Goal: Task Accomplishment & Management: Use online tool/utility

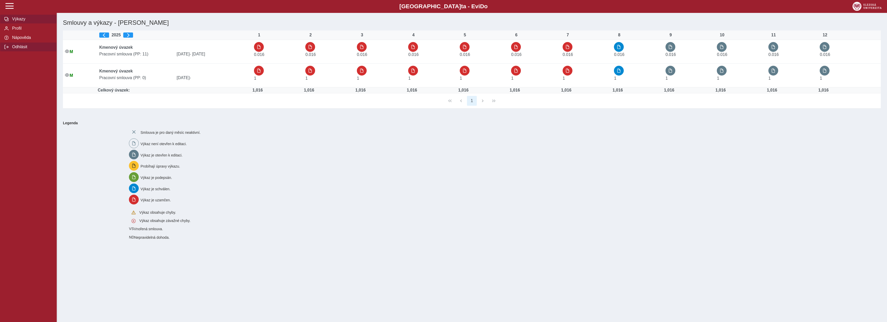
click at [11, 49] on span "Odhlásit" at bounding box center [32, 47] width 42 height 5
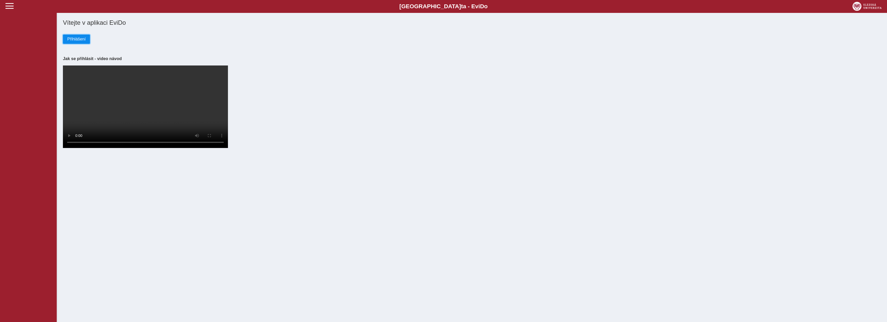
click at [77, 39] on span "Přihlášení" at bounding box center [76, 39] width 18 height 5
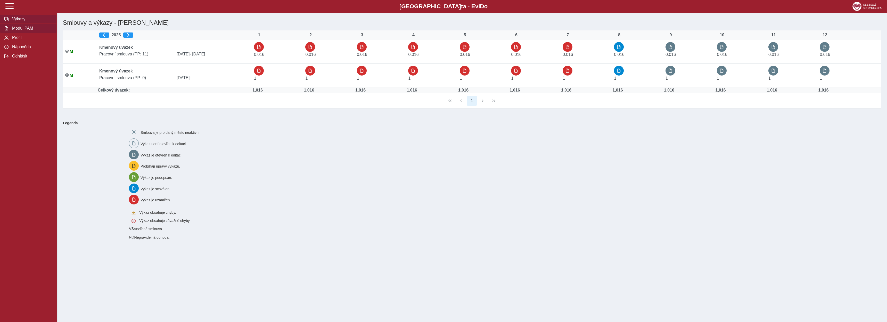
click at [32, 31] on span "Modul PAM" at bounding box center [32, 28] width 42 height 5
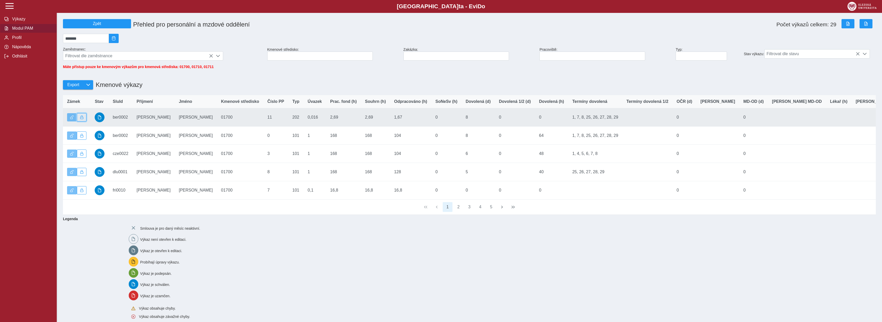
click at [83, 119] on span "button" at bounding box center [82, 118] width 4 height 4
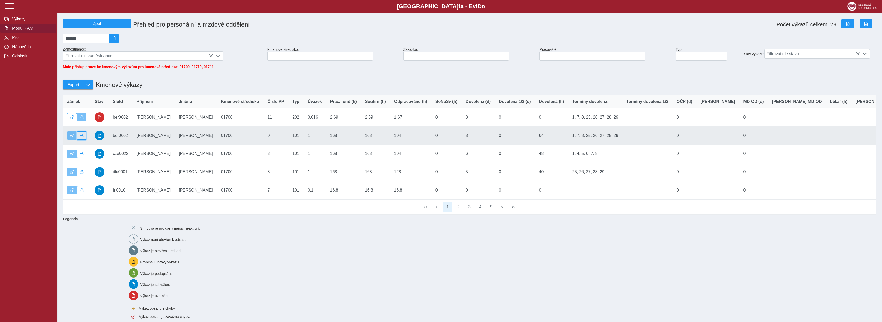
click at [84, 137] on button "button" at bounding box center [82, 136] width 10 height 8
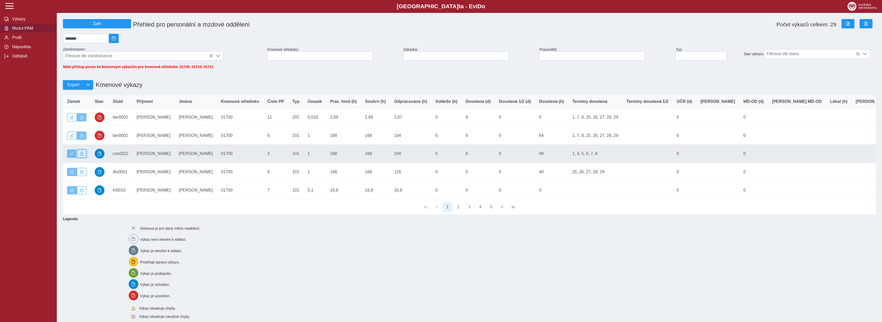
click at [81, 154] on button "button" at bounding box center [82, 154] width 10 height 8
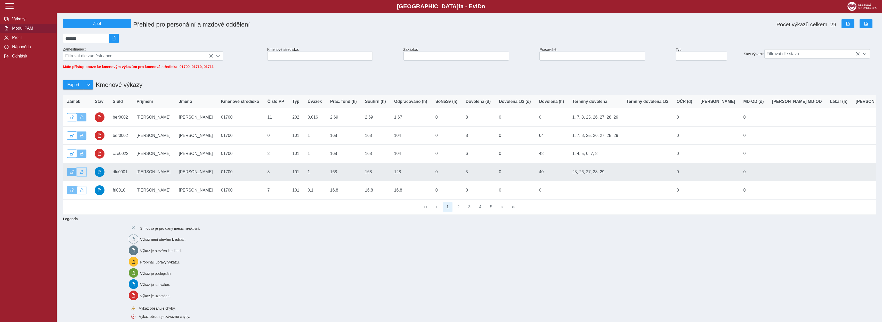
click at [84, 175] on button "button" at bounding box center [82, 172] width 10 height 8
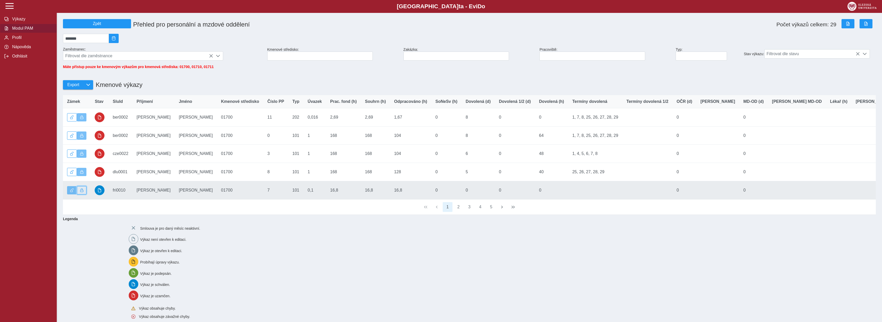
click at [82, 191] on button "button" at bounding box center [82, 190] width 10 height 8
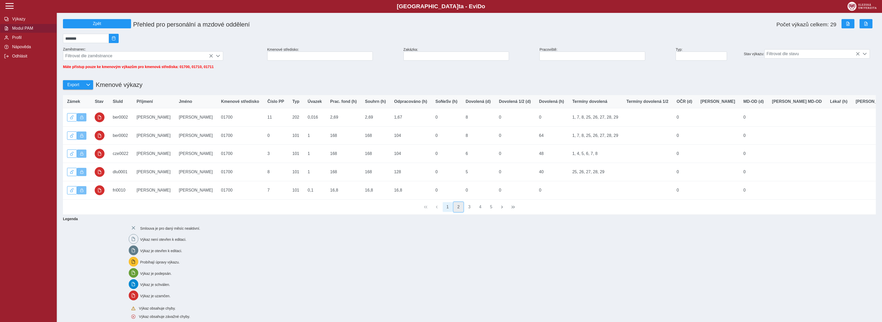
click at [458, 212] on button "2" at bounding box center [458, 207] width 10 height 10
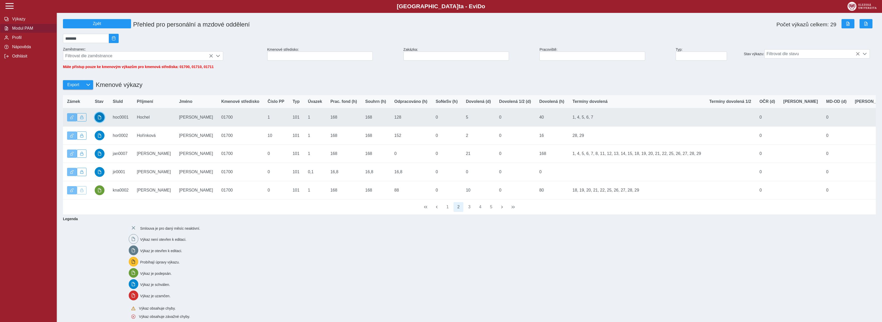
click at [97, 120] on button "button" at bounding box center [100, 117] width 10 height 10
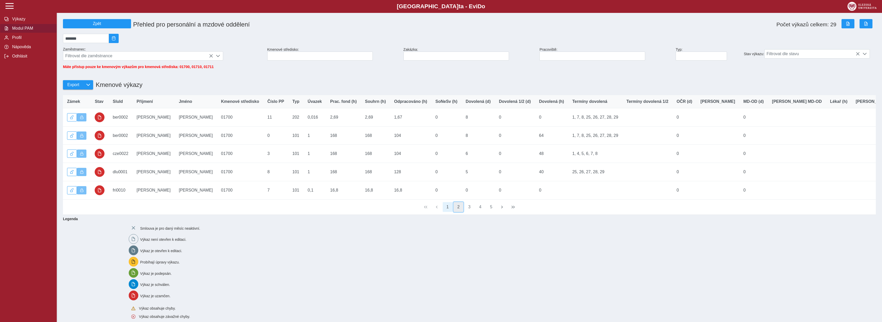
click at [460, 212] on button "2" at bounding box center [458, 207] width 10 height 10
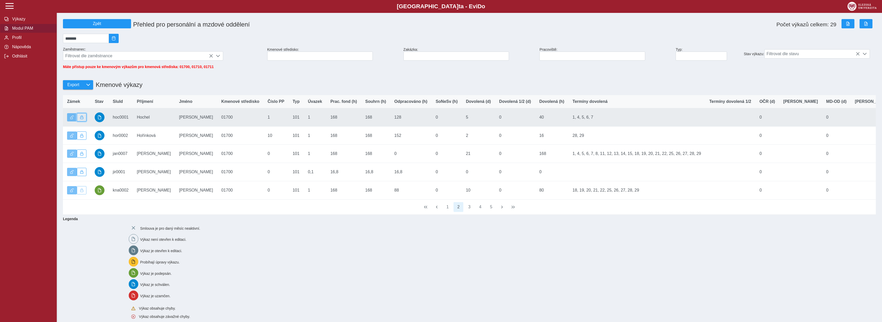
click at [81, 119] on span "button" at bounding box center [82, 118] width 4 height 4
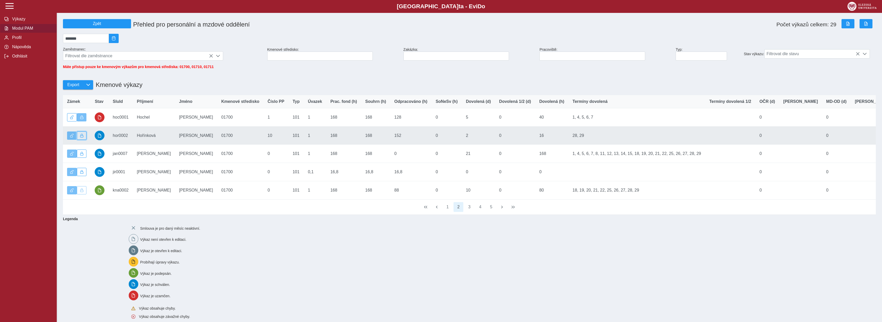
click at [83, 137] on button "button" at bounding box center [82, 136] width 10 height 8
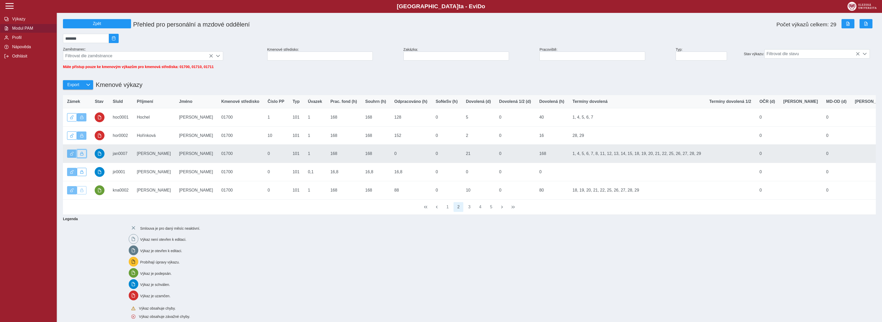
click at [82, 155] on button "button" at bounding box center [82, 154] width 10 height 8
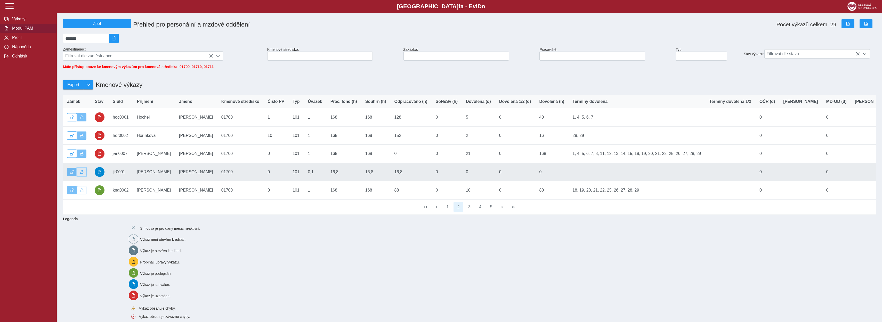
click at [83, 174] on span "button" at bounding box center [82, 172] width 4 height 4
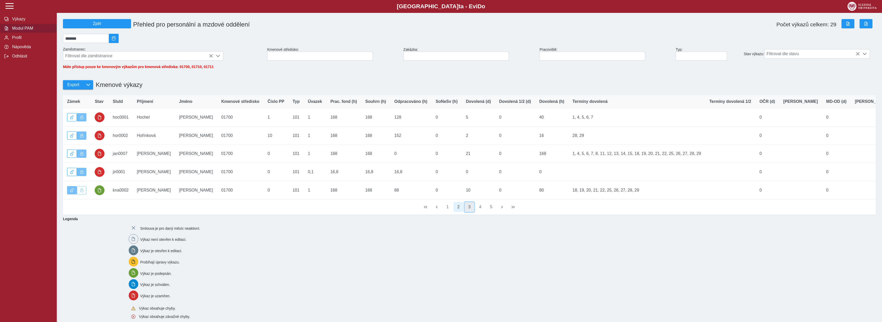
click at [469, 212] on button "3" at bounding box center [469, 207] width 10 height 10
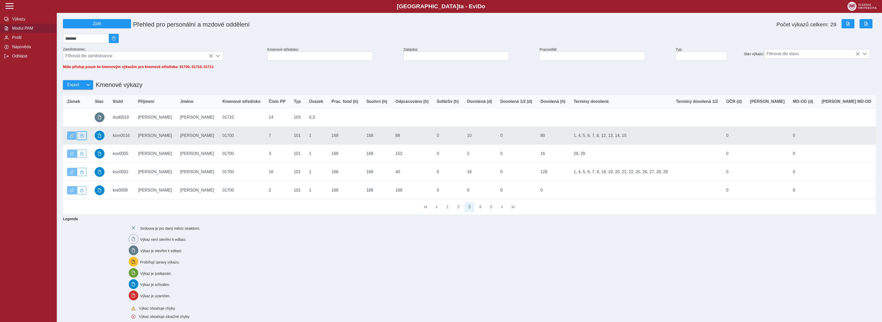
click at [80, 137] on button "button" at bounding box center [82, 136] width 10 height 8
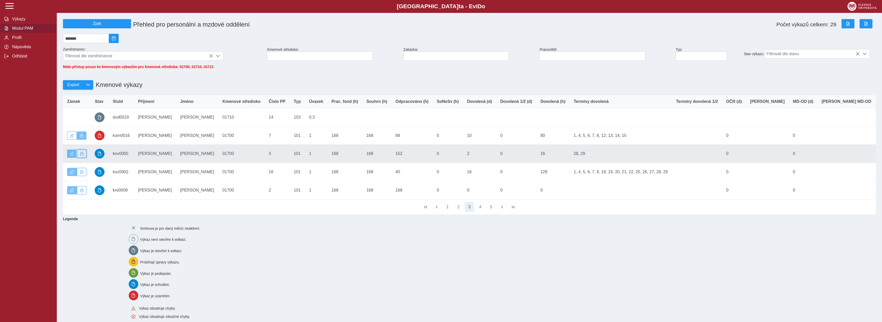
click at [85, 157] on button "button" at bounding box center [82, 154] width 10 height 8
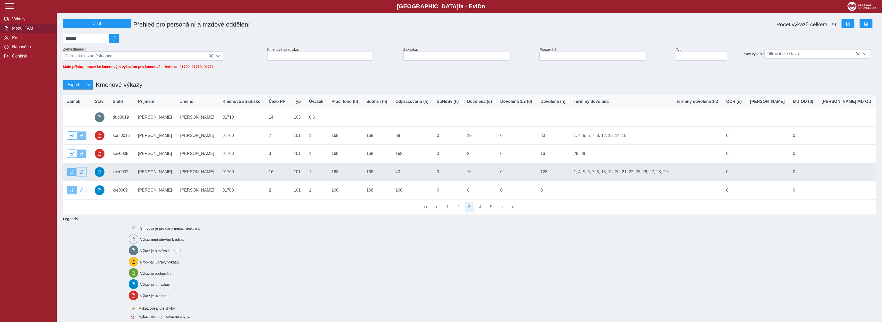
click at [84, 175] on button "button" at bounding box center [82, 172] width 10 height 8
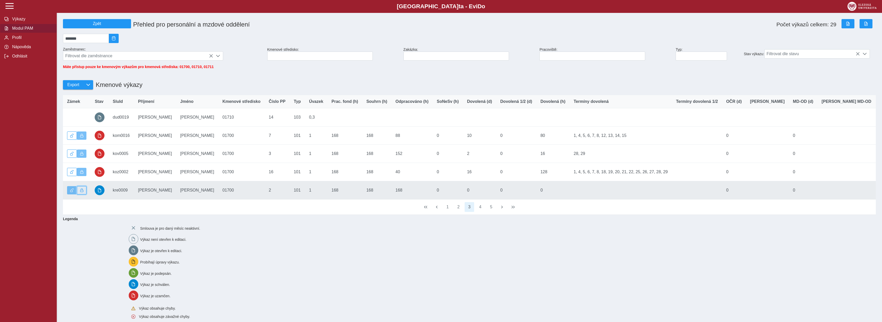
click at [83, 192] on span "button" at bounding box center [82, 190] width 4 height 4
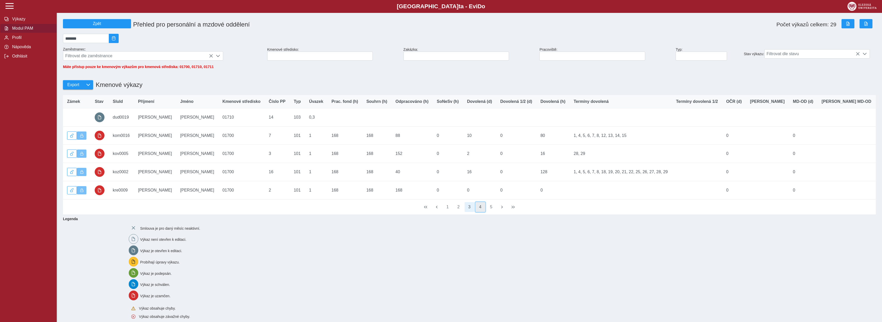
click at [482, 212] on button "4" at bounding box center [480, 207] width 10 height 10
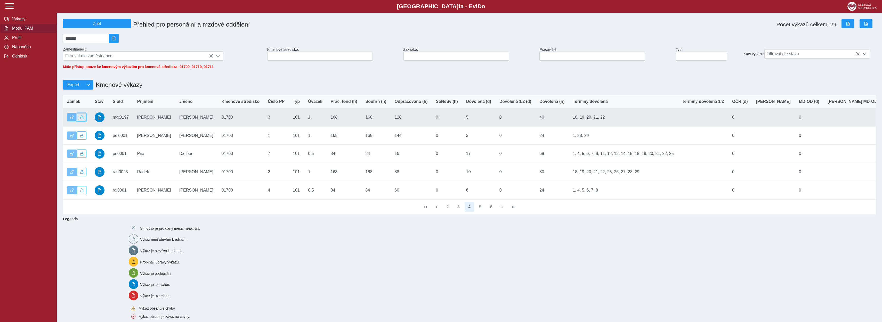
click at [81, 121] on button "button" at bounding box center [82, 117] width 10 height 8
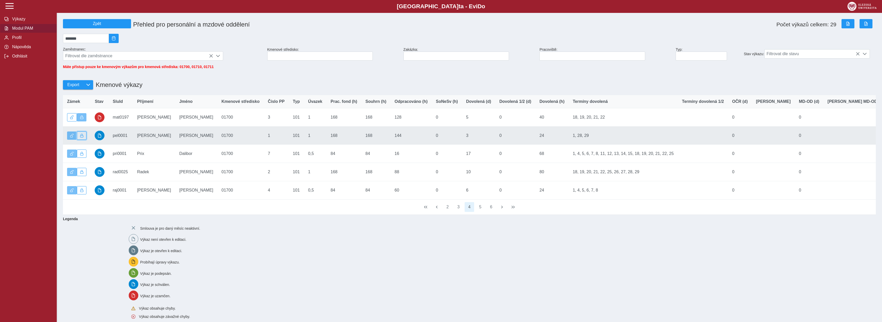
click at [80, 140] on button "button" at bounding box center [82, 136] width 10 height 8
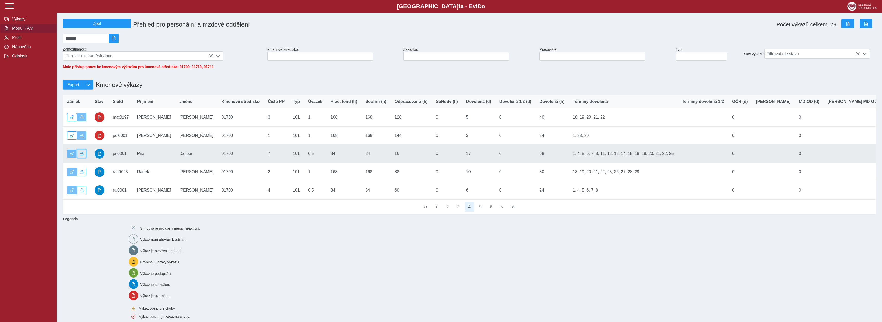
click at [84, 155] on button "button" at bounding box center [82, 154] width 10 height 8
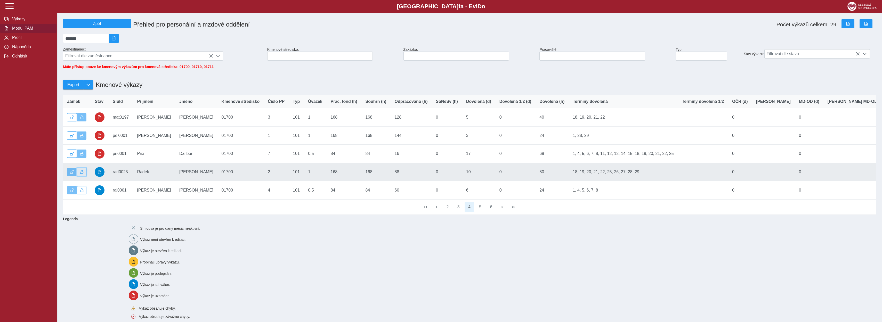
click at [84, 176] on button "button" at bounding box center [82, 172] width 10 height 8
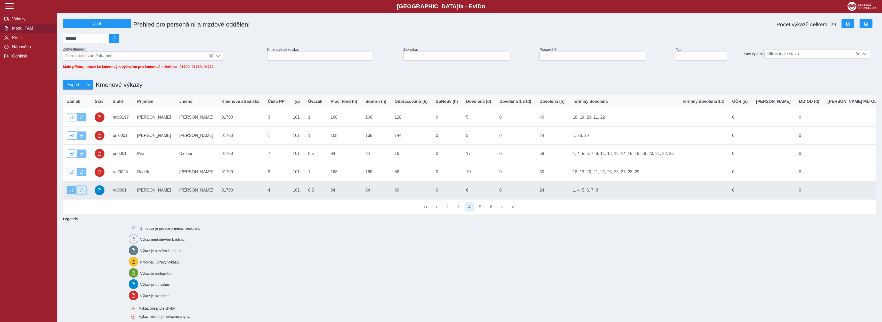
click at [83, 192] on span "button" at bounding box center [82, 190] width 4 height 4
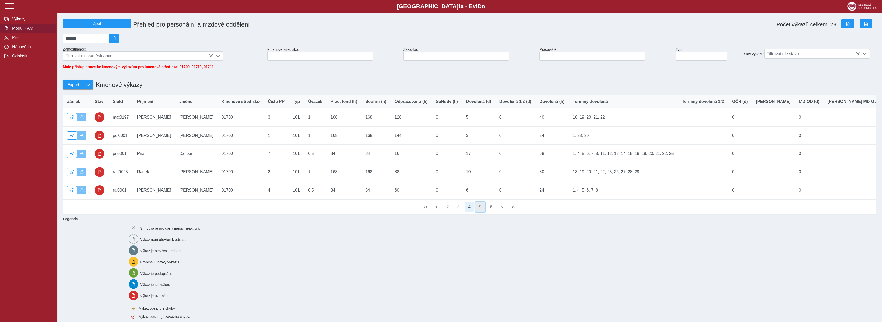
click at [480, 212] on button "5" at bounding box center [480, 207] width 10 height 10
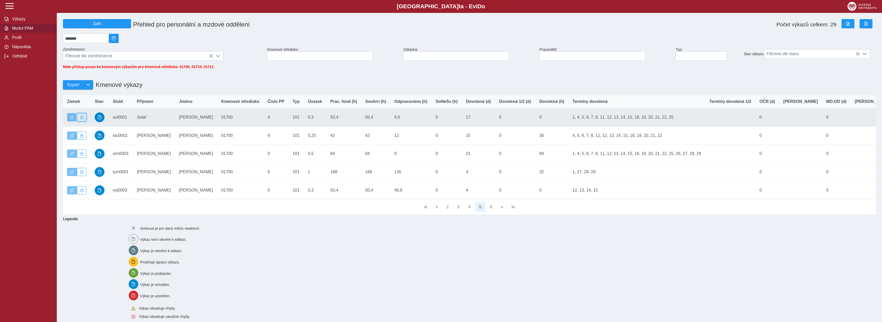
click at [83, 119] on span "button" at bounding box center [82, 118] width 4 height 4
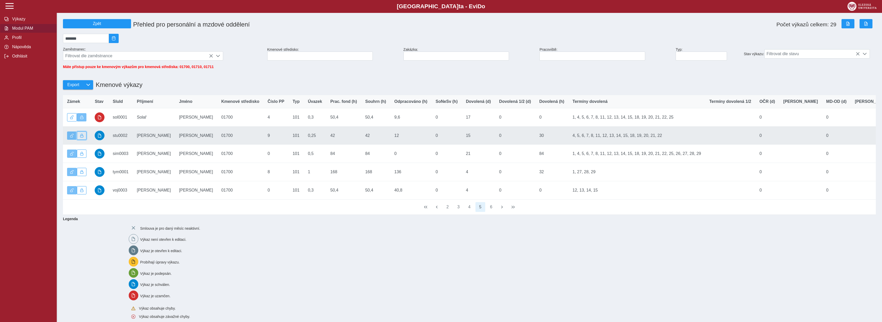
click at [84, 138] on button "button" at bounding box center [82, 136] width 10 height 8
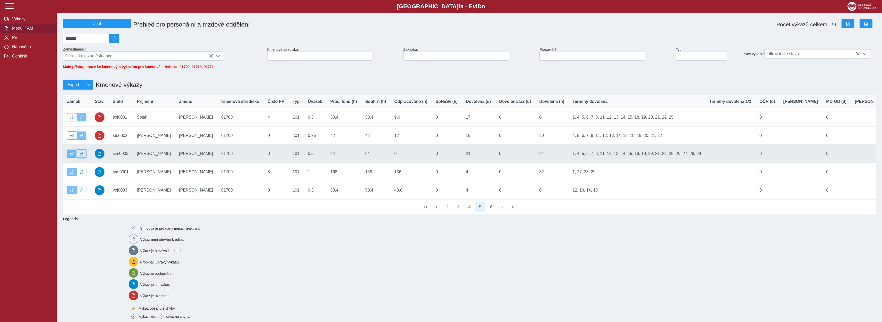
click at [83, 155] on span "button" at bounding box center [82, 154] width 4 height 4
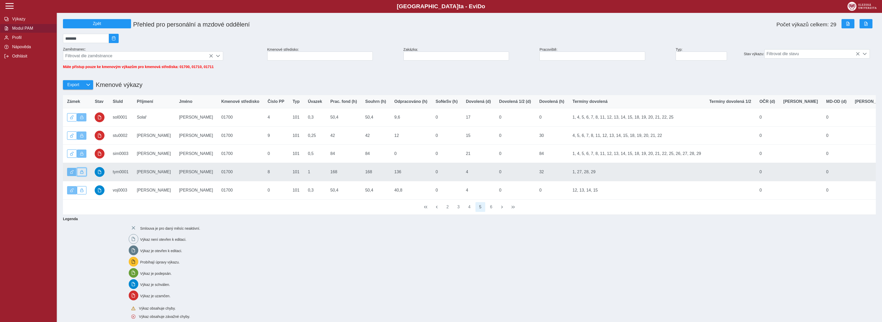
click at [84, 176] on button "button" at bounding box center [82, 172] width 10 height 8
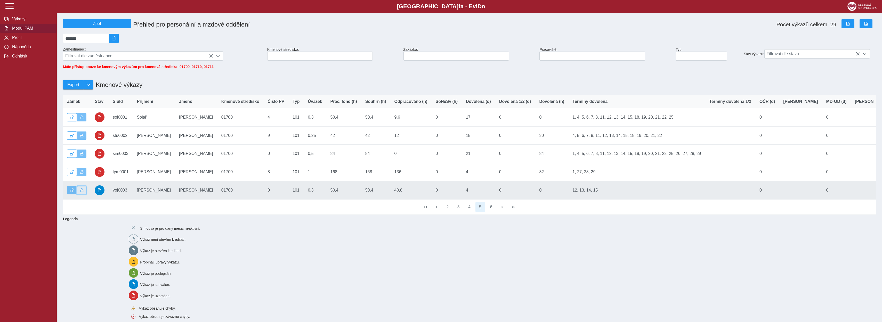
click at [84, 193] on button "button" at bounding box center [82, 190] width 10 height 8
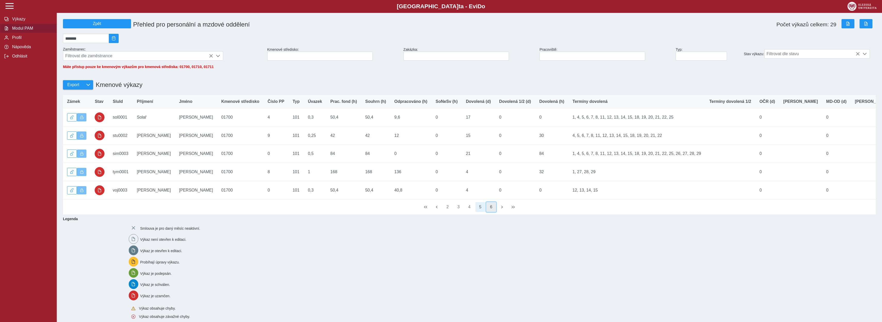
click at [490, 212] on button "6" at bounding box center [491, 207] width 10 height 10
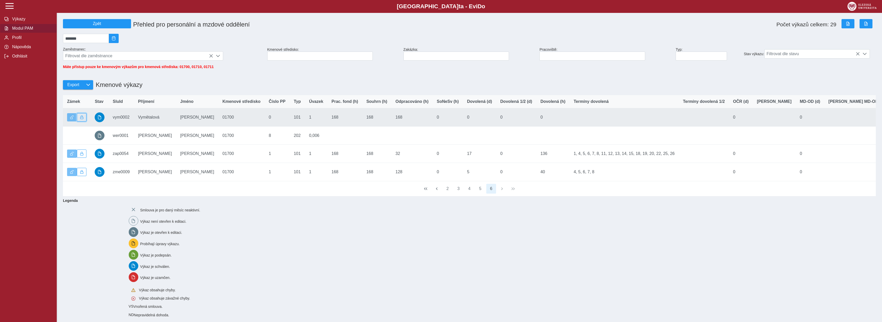
click at [81, 119] on span "button" at bounding box center [82, 118] width 4 height 4
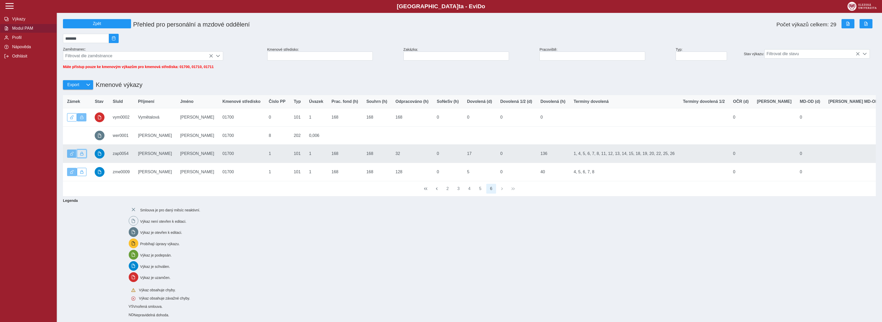
click at [81, 155] on span "button" at bounding box center [82, 154] width 4 height 4
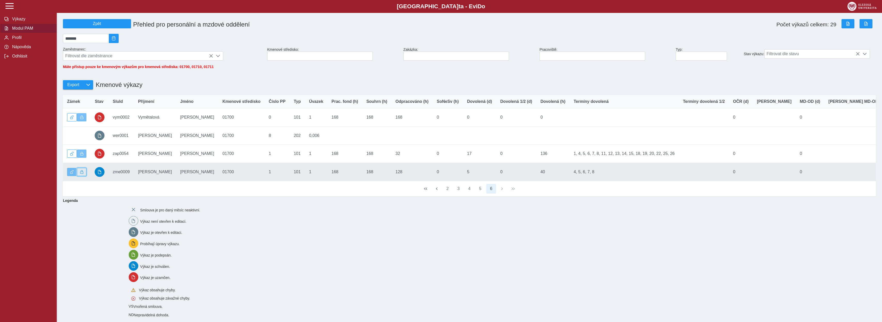
click at [83, 176] on button "button" at bounding box center [82, 172] width 10 height 8
